Goal: Contribute content

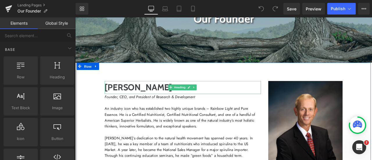
click at [129, 102] on h1 "[PERSON_NAME]" at bounding box center [202, 100] width 185 height 15
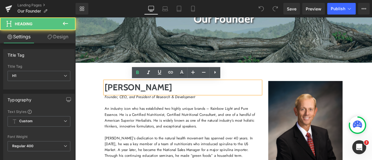
click at [127, 98] on h1 "[PERSON_NAME]" at bounding box center [202, 100] width 185 height 15
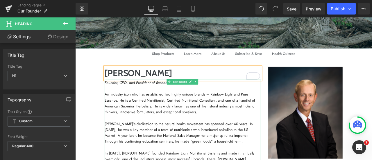
scroll to position [145, 0]
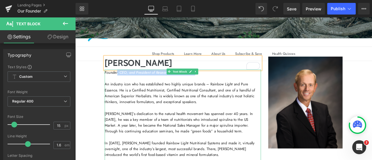
drag, startPoint x: 125, startPoint y: 82, endPoint x: 221, endPoint y: 82, distance: 96.7
click at [221, 82] on p "Founder, CEO, and President of Research & Development" at bounding box center [202, 82] width 185 height 7
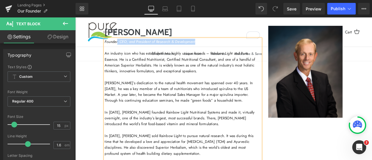
scroll to position [148, 0]
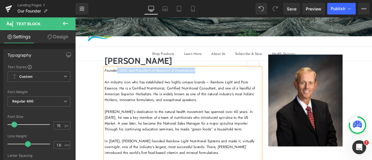
click at [261, 89] on p at bounding box center [202, 87] width 185 height 7
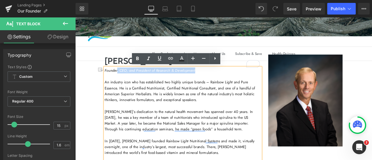
drag, startPoint x: 223, startPoint y: 80, endPoint x: 124, endPoint y: 80, distance: 98.7
click at [124, 80] on p "Founder, CEO, and President of Research & Development" at bounding box center [202, 80] width 185 height 7
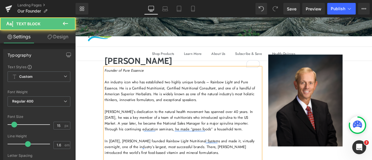
click at [162, 104] on p "An industry icon who has established two highly unique brands – Rainbow Light a…" at bounding box center [202, 105] width 185 height 28
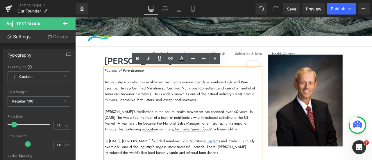
click at [115, 127] on p "[PERSON_NAME]’s dedication to the natural health movement has spanned over 40 y…" at bounding box center [202, 140] width 185 height 28
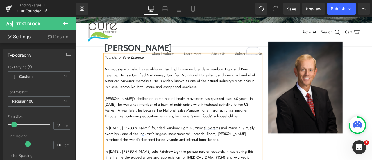
scroll to position [177, 0]
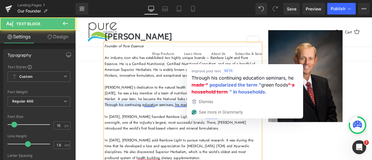
click at [150, 142] on p "In [DATE], [PERSON_NAME] founded Rainbow Light Nutritional Systems and made it,…" at bounding box center [202, 142] width 185 height 21
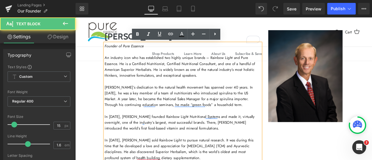
click at [130, 136] on p "In [DATE], [PERSON_NAME] founded Rainbow Light Nutritional Systems and made it,…" at bounding box center [202, 142] width 185 height 21
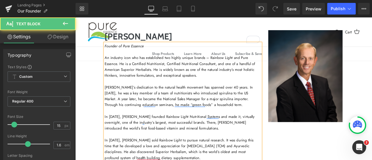
click at [222, 141] on p "In [DATE], [PERSON_NAME] founded Rainbow Light Nutritional Systems and made it,…" at bounding box center [202, 142] width 185 height 21
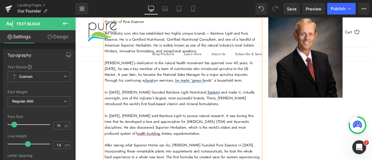
click at [131, 134] on p "In [DATE], [PERSON_NAME] sold Rainbow Light to pursue natural research. It was …" at bounding box center [202, 144] width 185 height 28
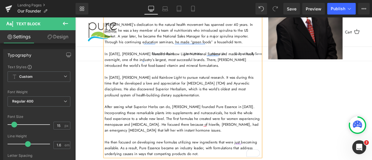
scroll to position [264, 0]
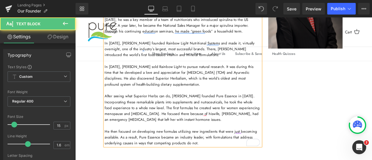
click at [196, 109] on p "After seeing what Superior Herbs can do, [PERSON_NAME] founded Pure Essence in …" at bounding box center [202, 124] width 185 height 35
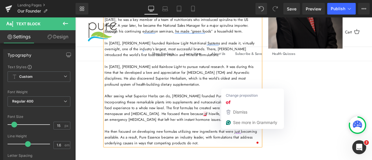
click at [228, 144] on p "To enrich screen reader interactions, please activate Accessibility in Grammarl…" at bounding box center [202, 145] width 185 height 7
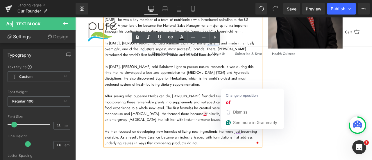
click at [229, 130] on p "After seeing what Superior Herbs can do, [PERSON_NAME] founded Pure Essence in …" at bounding box center [202, 124] width 185 height 35
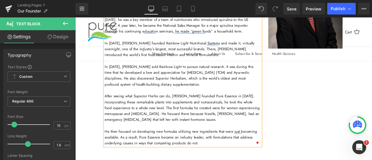
click at [233, 151] on span "He then focused on developing new formulas utilizing new ingredients that were …" at bounding box center [200, 159] width 180 height 20
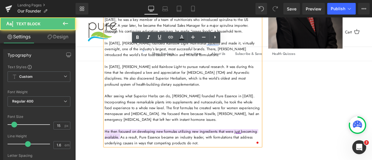
click at [268, 152] on span "He then focused on developing new formulas utilizing new ingredients that were …" at bounding box center [200, 159] width 180 height 20
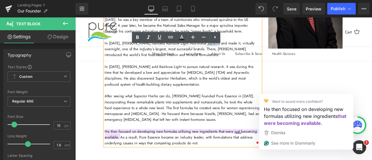
click at [266, 152] on span "He then focused on developing new formulas utilizing new ingredients that were …" at bounding box center [200, 159] width 180 height 20
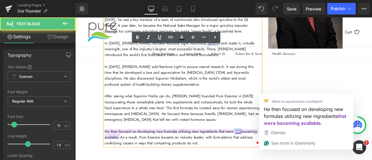
click at [266, 152] on span "He then focused on developing new formulas utilizing new ingredients that were …" at bounding box center [200, 159] width 180 height 20
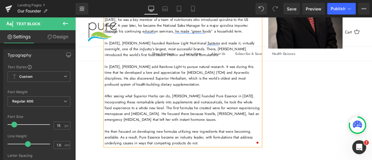
scroll to position [293, 0]
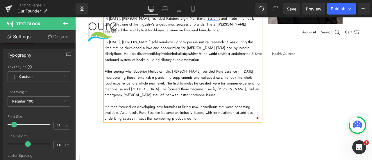
click at [225, 136] on p "He then focused on developing new formulas utilizing new ingredients that were …" at bounding box center [202, 130] width 185 height 21
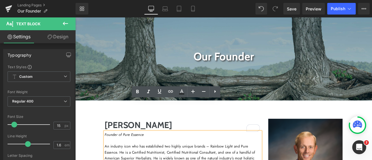
scroll to position [60, 0]
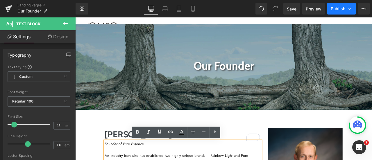
click at [339, 7] on span "Publish" at bounding box center [337, 8] width 15 height 5
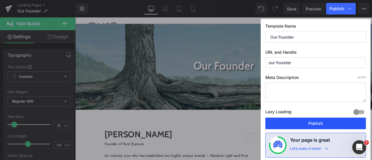
click at [324, 122] on button "Publish" at bounding box center [315, 124] width 100 height 12
